Goal: Task Accomplishment & Management: Use online tool/utility

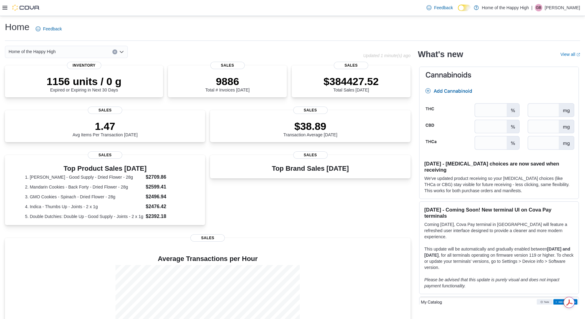
click at [9, 9] on div at bounding box center [20, 8] width 37 height 6
click at [4, 9] on icon at bounding box center [4, 7] width 5 height 5
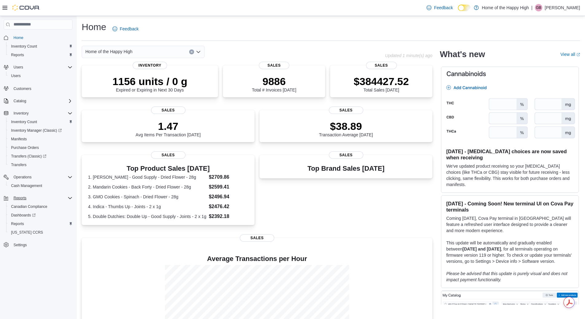
click at [44, 194] on div "Reports" at bounding box center [41, 197] width 61 height 7
click at [42, 199] on div "Reports" at bounding box center [41, 197] width 61 height 7
click at [22, 226] on span "Reports" at bounding box center [17, 223] width 13 height 7
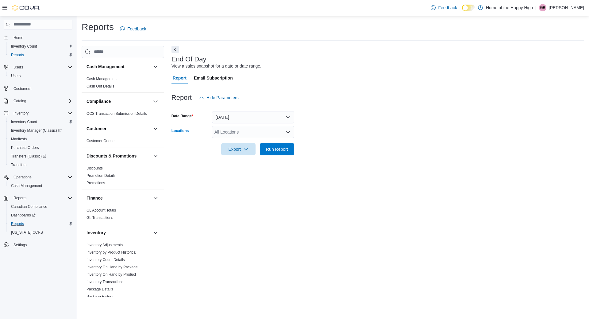
click at [223, 134] on div "All Locations" at bounding box center [253, 132] width 82 height 12
type input "****"
click at [246, 146] on button "Barrie - Dunlop St - Friendly Stranger" at bounding box center [253, 142] width 82 height 9
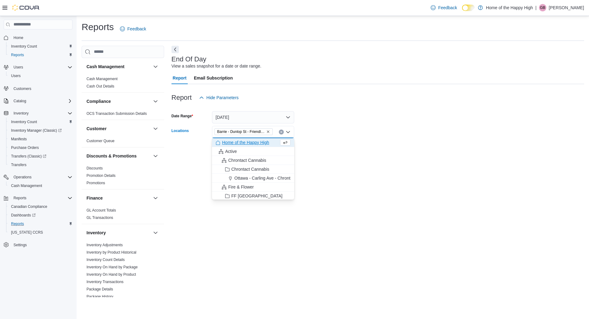
click at [455, 142] on div at bounding box center [378, 140] width 413 height 5
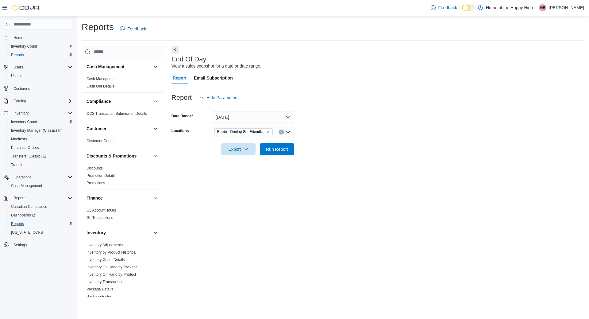
drag, startPoint x: 239, startPoint y: 148, endPoint x: 247, endPoint y: 196, distance: 48.9
click at [247, 196] on div "End Of Day View a sales snapshot for a date or date range. Report Email Subscri…" at bounding box center [378, 171] width 413 height 251
click at [284, 149] on span "Run Report" at bounding box center [277, 149] width 22 height 6
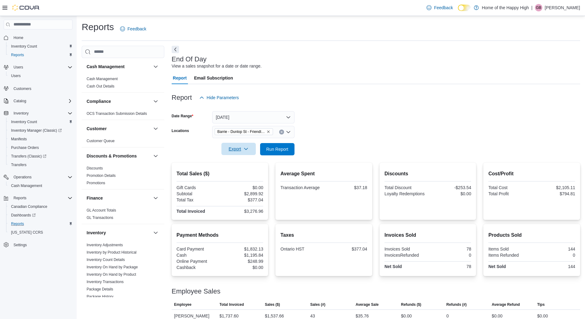
click at [237, 148] on span "Export" at bounding box center [238, 149] width 27 height 12
click at [240, 173] on span "Export to Pdf" at bounding box center [240, 173] width 28 height 5
